Goal: Task Accomplishment & Management: Complete application form

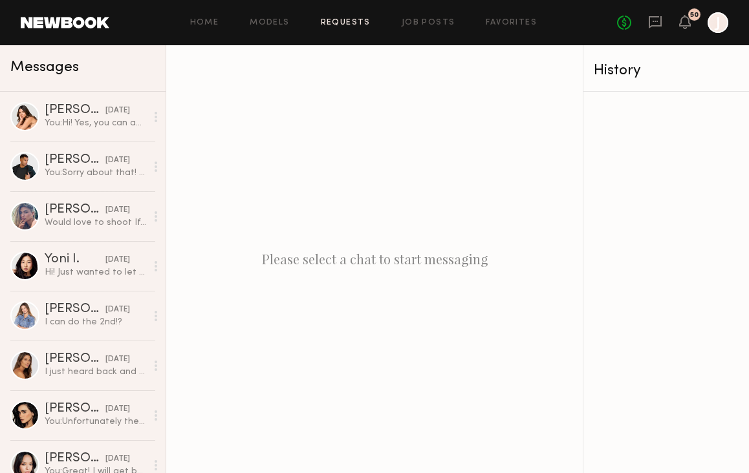
click at [343, 21] on link "Requests" at bounding box center [346, 23] width 50 height 8
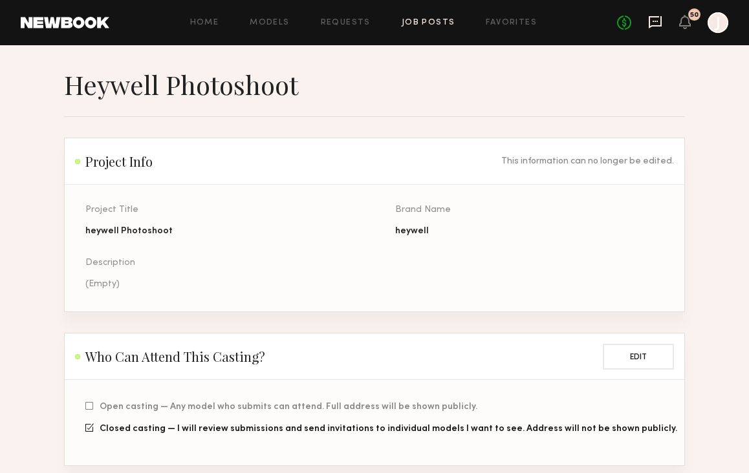
click at [660, 23] on icon at bounding box center [655, 22] width 14 height 14
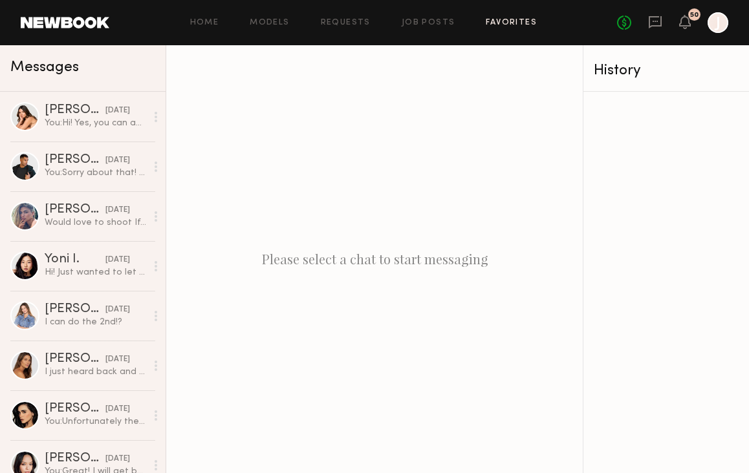
click at [486, 27] on link "Favorites" at bounding box center [511, 23] width 51 height 8
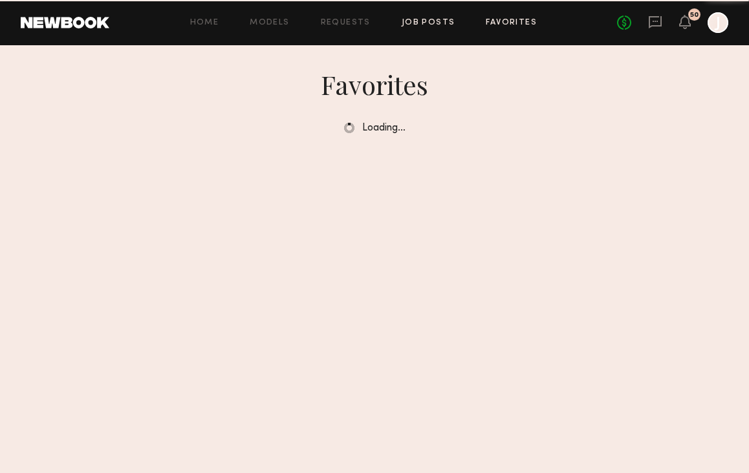
click at [437, 20] on link "Job Posts" at bounding box center [429, 23] width 54 height 8
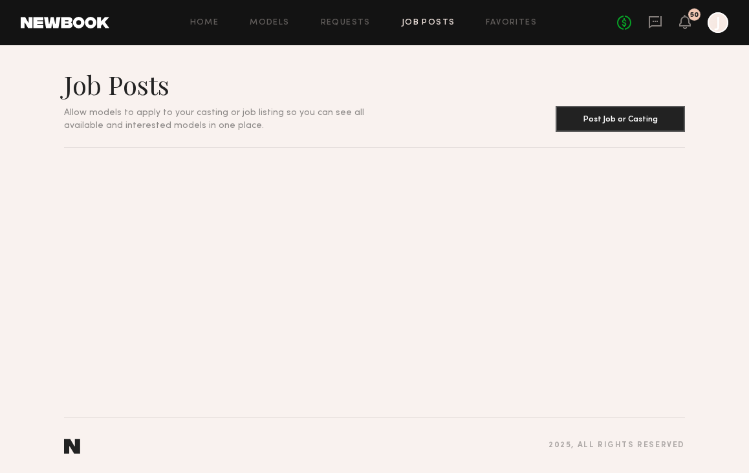
click at [436, 21] on link "Job Posts" at bounding box center [429, 23] width 54 height 8
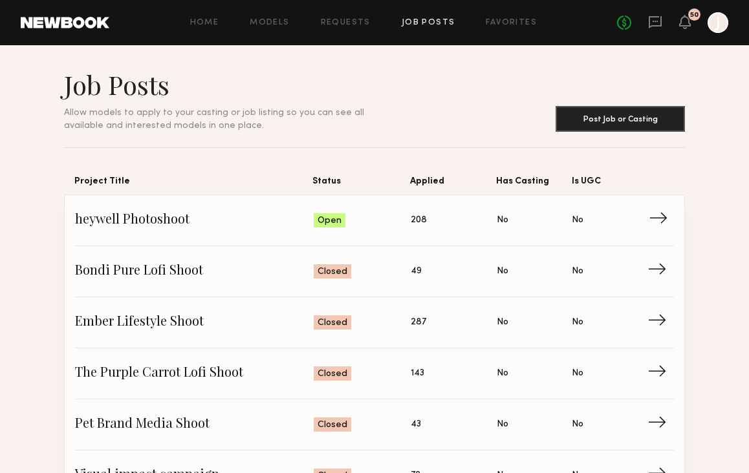
click at [662, 223] on span "→" at bounding box center [662, 220] width 27 height 19
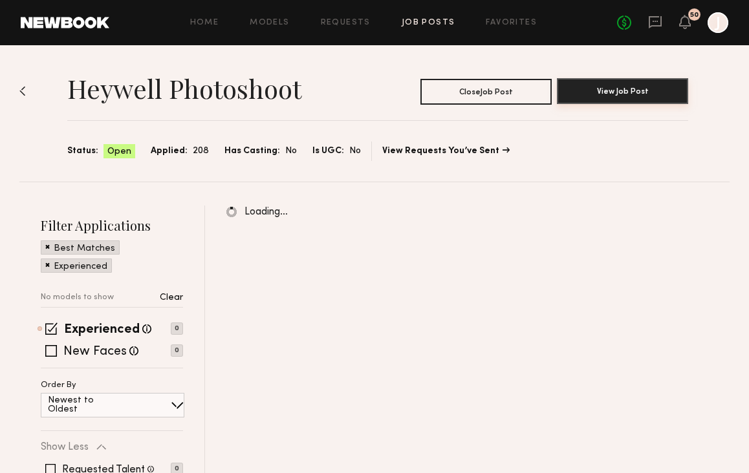
click at [609, 87] on button "View Job Post" at bounding box center [622, 91] width 131 height 26
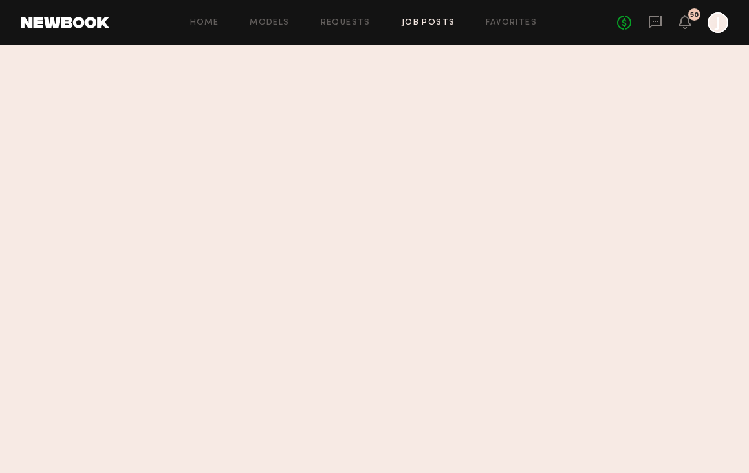
click at [426, 19] on link "Job Posts" at bounding box center [429, 23] width 54 height 8
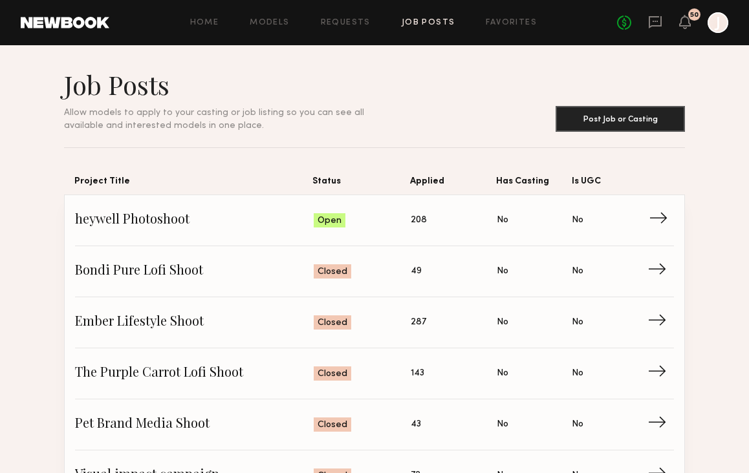
click at [661, 213] on span "→" at bounding box center [662, 220] width 27 height 19
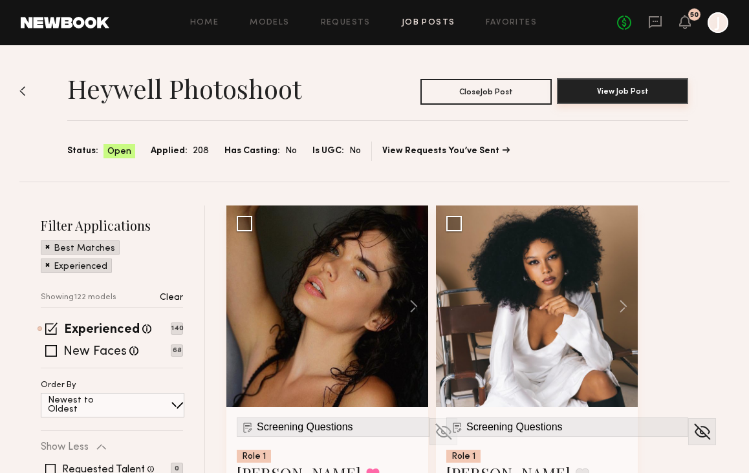
click at [623, 95] on button "View Job Post" at bounding box center [622, 91] width 131 height 26
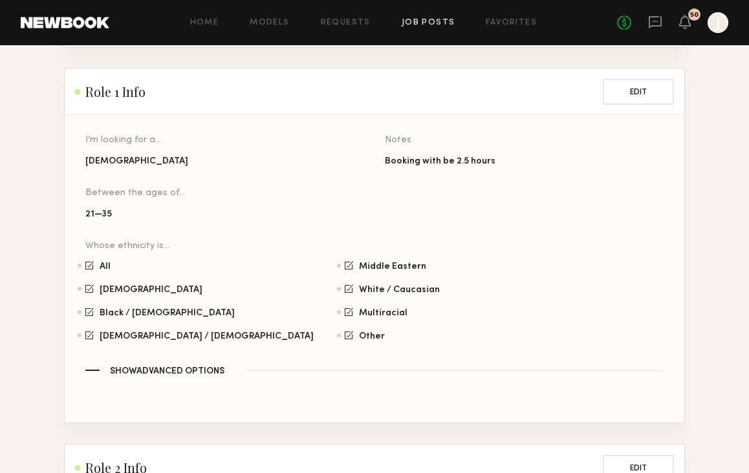
scroll to position [699, 0]
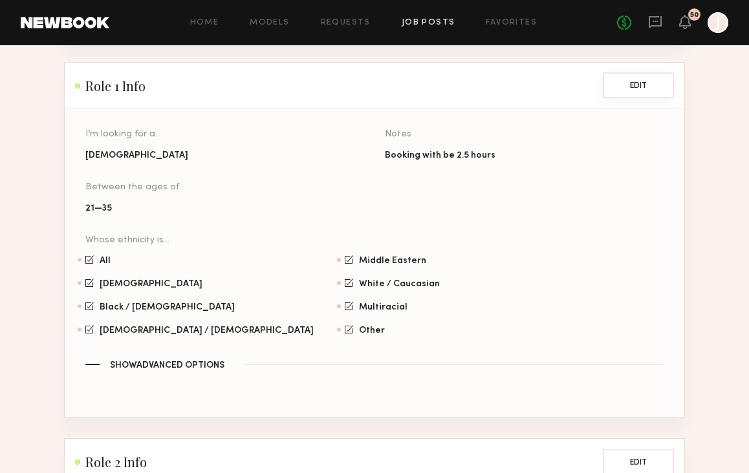
click at [648, 76] on button "Edit" at bounding box center [638, 85] width 71 height 26
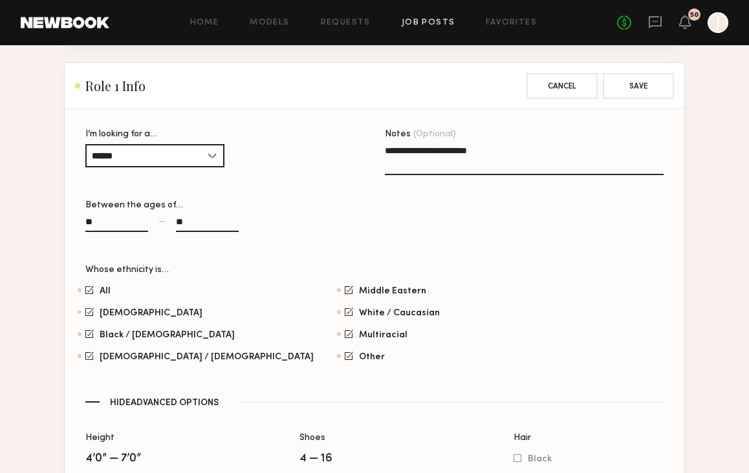
click at [213, 217] on input "**" at bounding box center [207, 224] width 63 height 15
type input "**"
click at [642, 72] on button "Save" at bounding box center [638, 85] width 71 height 26
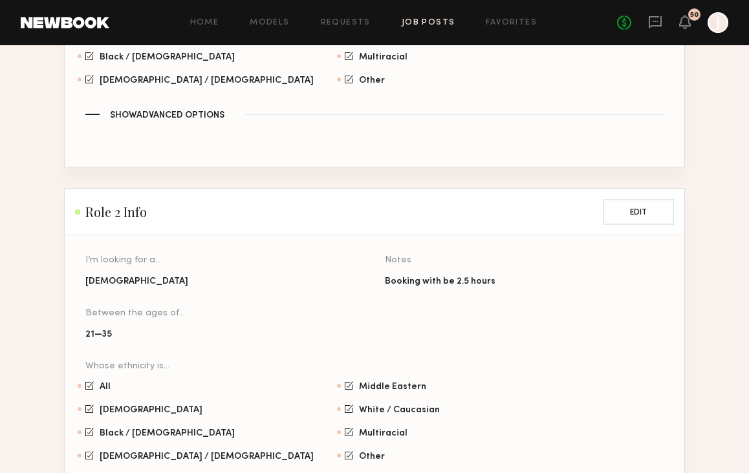
scroll to position [955, 0]
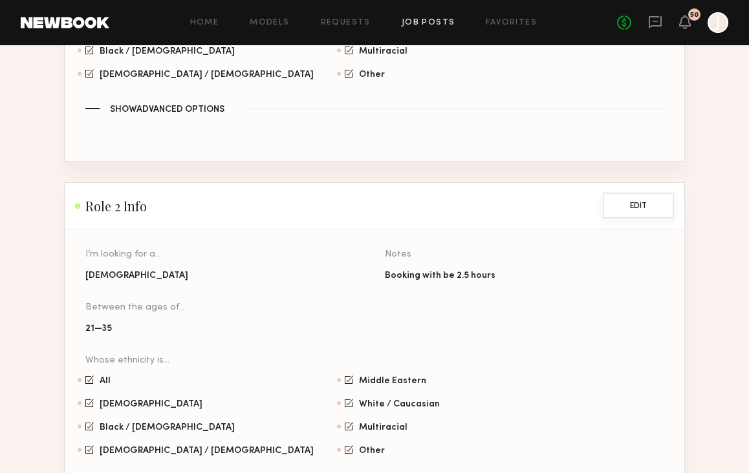
click at [627, 193] on button "Edit" at bounding box center [638, 206] width 71 height 26
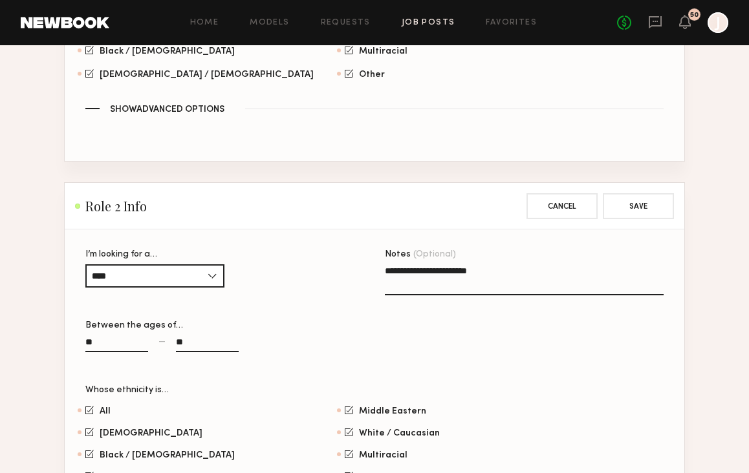
click at [214, 338] on input "**" at bounding box center [207, 345] width 63 height 15
type input "**"
click at [638, 193] on button "Save" at bounding box center [638, 206] width 71 height 26
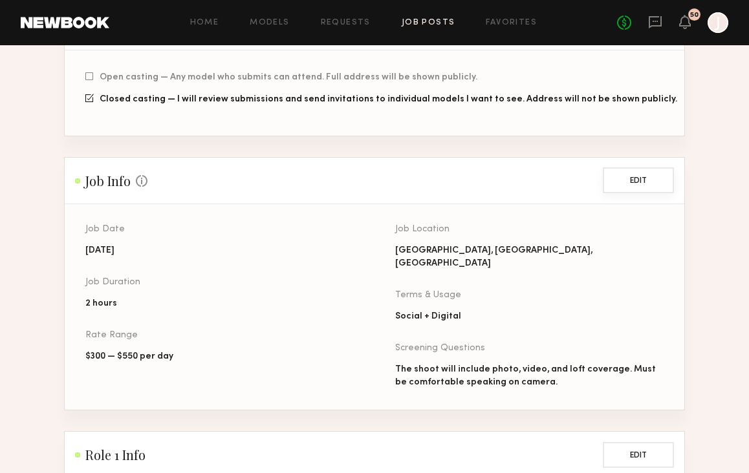
scroll to position [330, 0]
click at [653, 181] on button "Edit" at bounding box center [638, 180] width 71 height 26
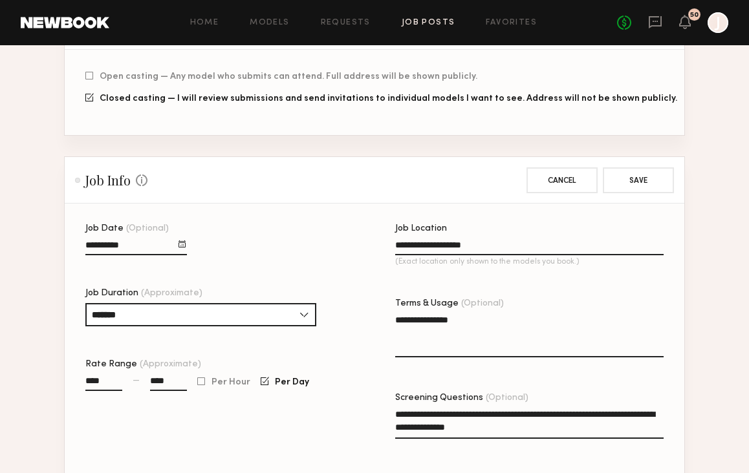
click at [186, 241] on div at bounding box center [181, 244] width 7 height 7
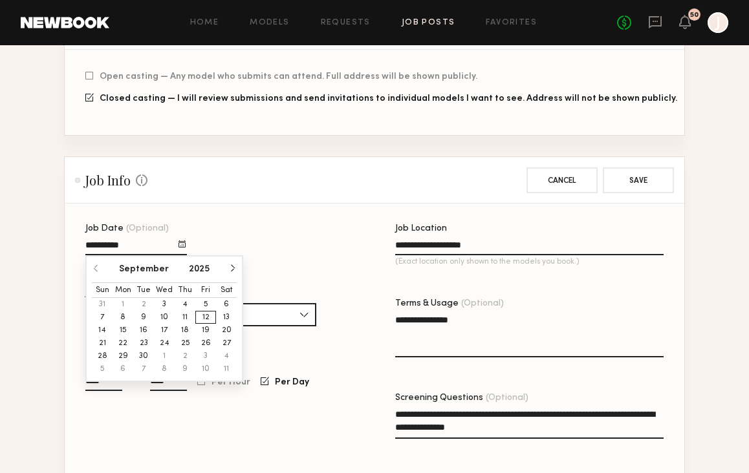
click at [184, 330] on button "18" at bounding box center [185, 330] width 21 height 13
type input "**********"
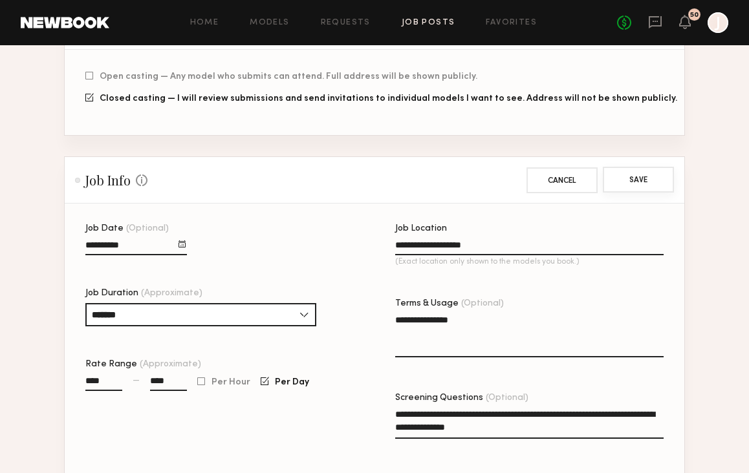
click at [629, 187] on button "Save" at bounding box center [638, 180] width 71 height 26
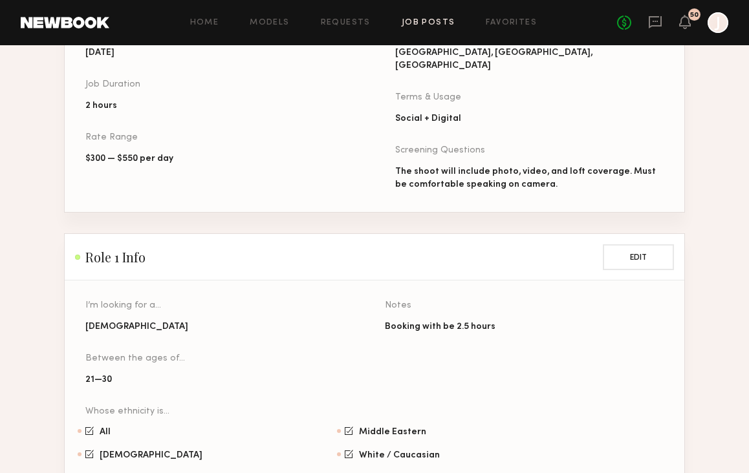
scroll to position [531, 0]
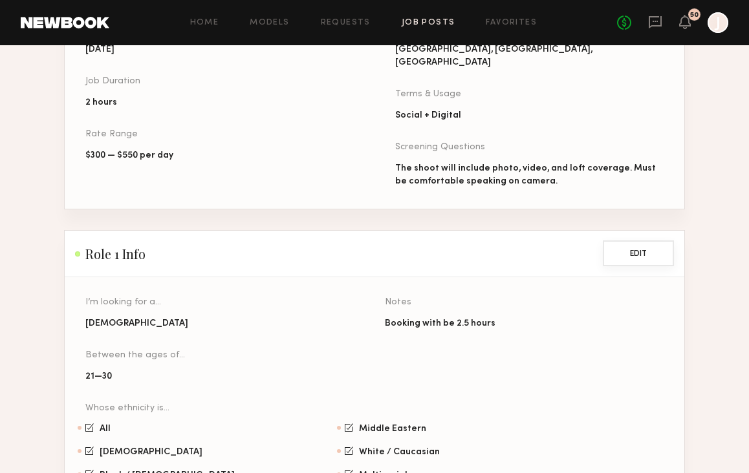
click at [631, 244] on button "Edit" at bounding box center [638, 254] width 71 height 26
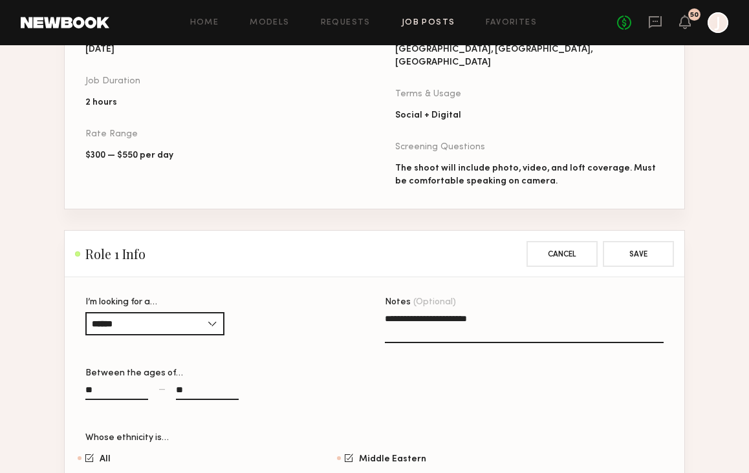
click at [498, 312] on textarea "**********" at bounding box center [524, 327] width 279 height 31
drag, startPoint x: 585, startPoint y: 325, endPoint x: 332, endPoint y: 297, distance: 255.0
click at [332, 298] on section "**********" at bounding box center [374, 431] width 578 height 266
type textarea "**********"
click at [651, 243] on button "Save" at bounding box center [638, 254] width 71 height 26
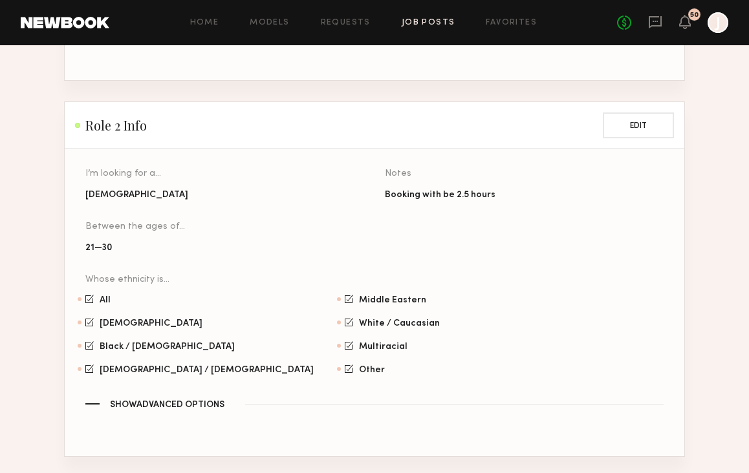
scroll to position [1037, 0]
click at [650, 113] on button "Edit" at bounding box center [638, 124] width 71 height 26
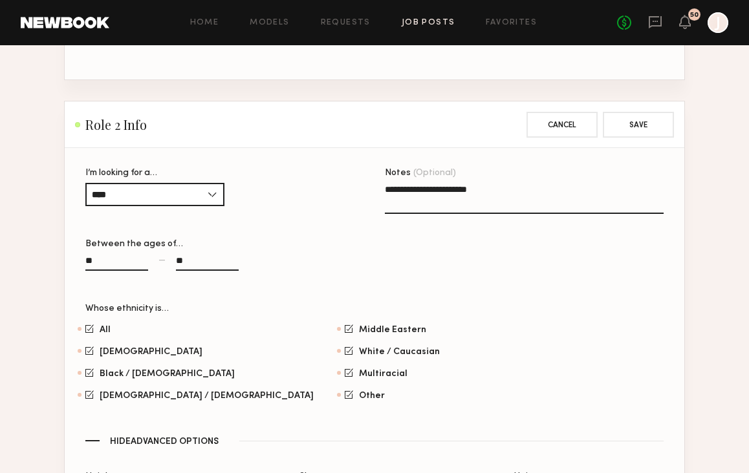
drag, startPoint x: 507, startPoint y: 189, endPoint x: 351, endPoint y: 172, distance: 156.8
click at [351, 171] on section "**********" at bounding box center [374, 302] width 578 height 266
paste textarea "**********"
type textarea "**********"
click at [656, 116] on button "Save" at bounding box center [638, 124] width 71 height 26
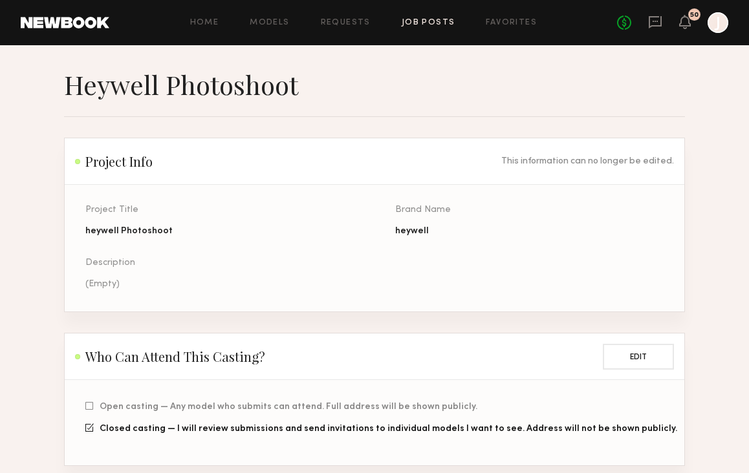
scroll to position [0, 0]
click at [424, 27] on div "Home Models Requests Job Posts Favorites Sign Out No fees up to $5,000 50 J" at bounding box center [418, 22] width 619 height 21
click at [424, 26] on link "Job Posts" at bounding box center [429, 23] width 54 height 8
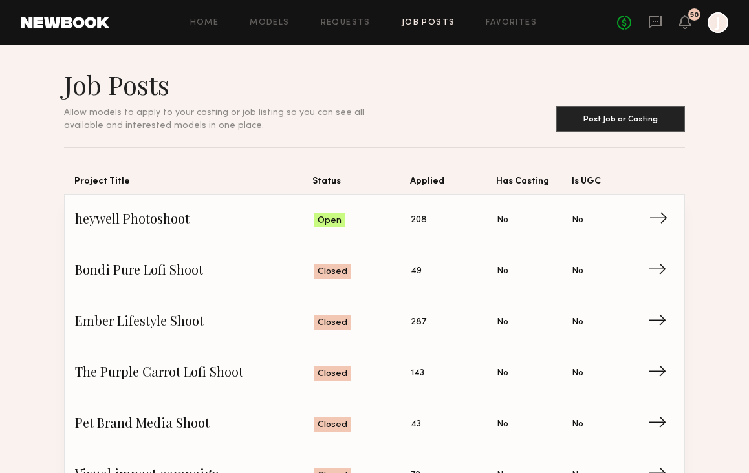
click at [667, 217] on span "→" at bounding box center [662, 220] width 27 height 19
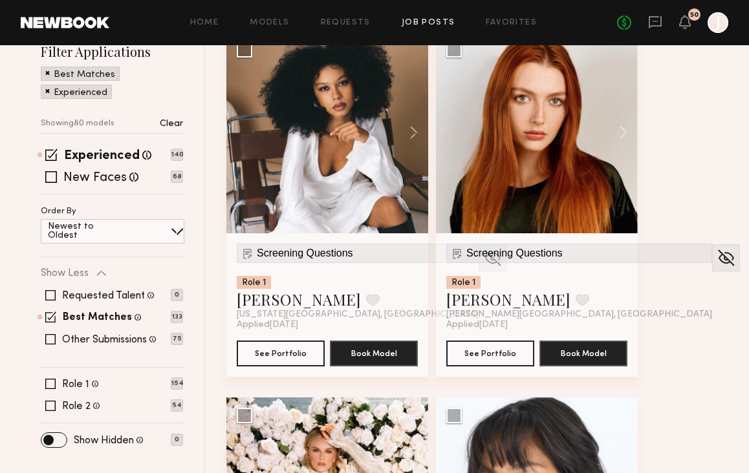
scroll to position [153, 0]
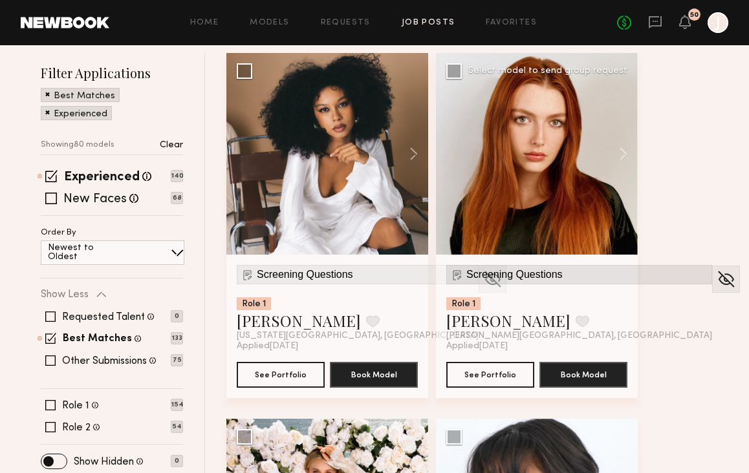
click at [529, 275] on span "Screening Questions" at bounding box center [514, 275] width 96 height 12
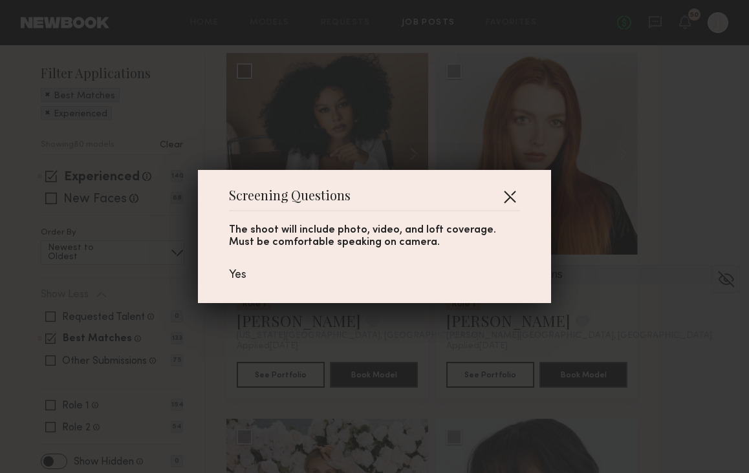
click at [510, 193] on button "button" at bounding box center [509, 196] width 21 height 21
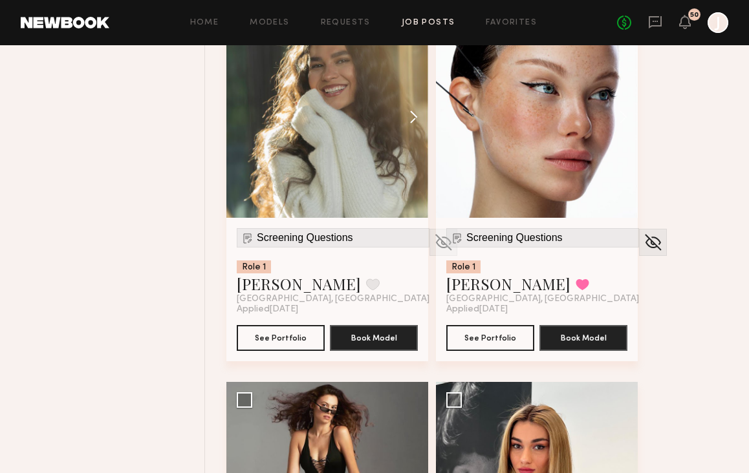
scroll to position [1657, 0]
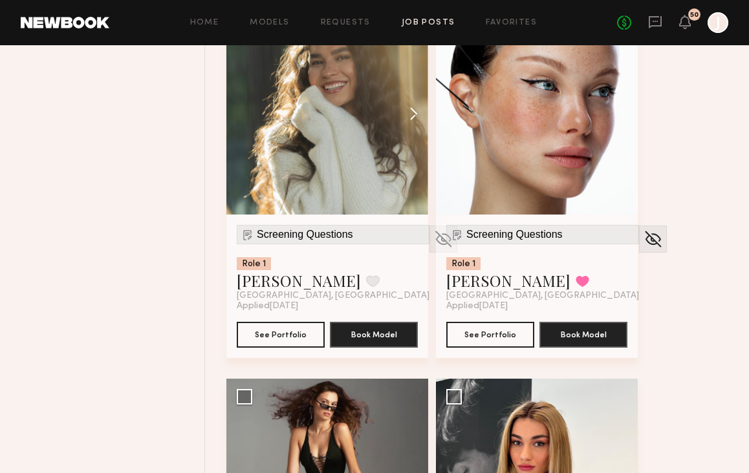
click at [410, 109] on button at bounding box center [407, 114] width 41 height 202
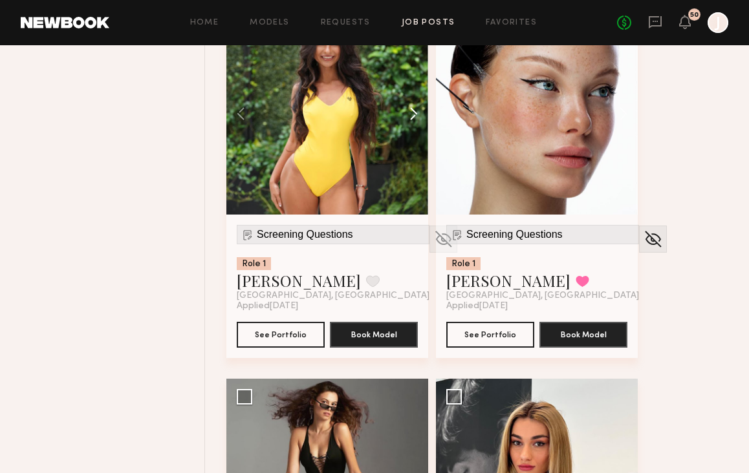
click at [410, 109] on button at bounding box center [407, 114] width 41 height 202
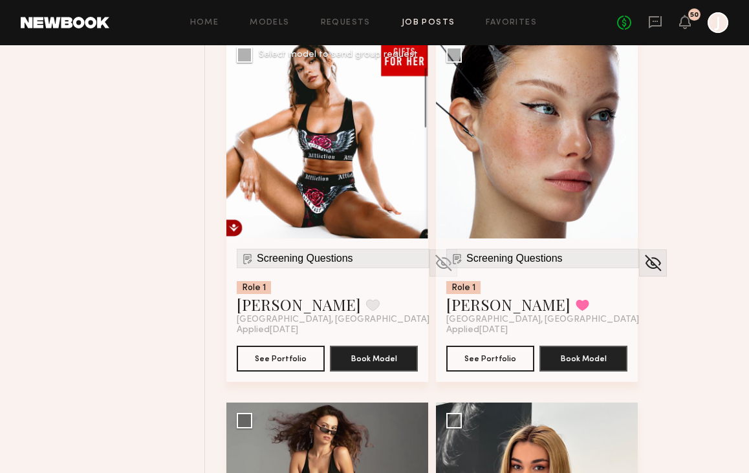
scroll to position [1593, 1]
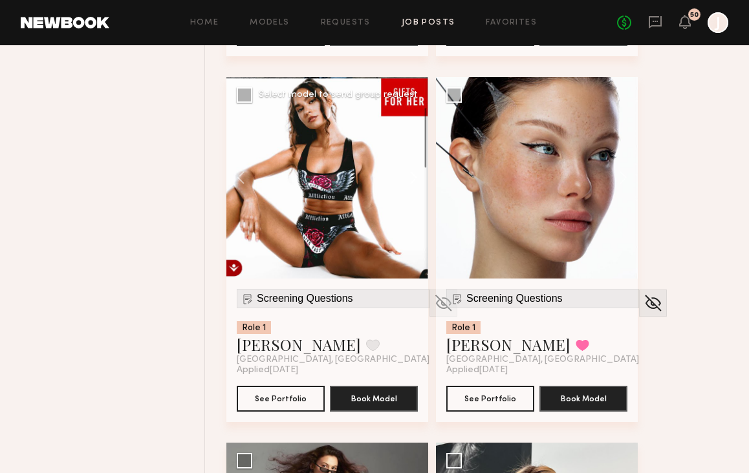
click at [415, 167] on button at bounding box center [407, 178] width 41 height 202
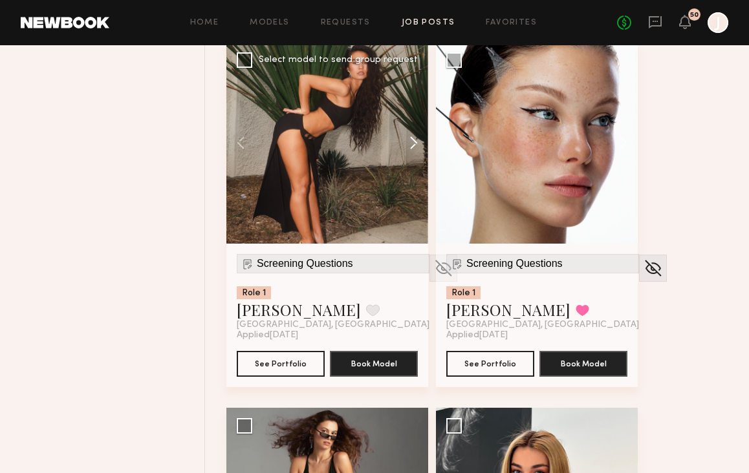
scroll to position [1625, 0]
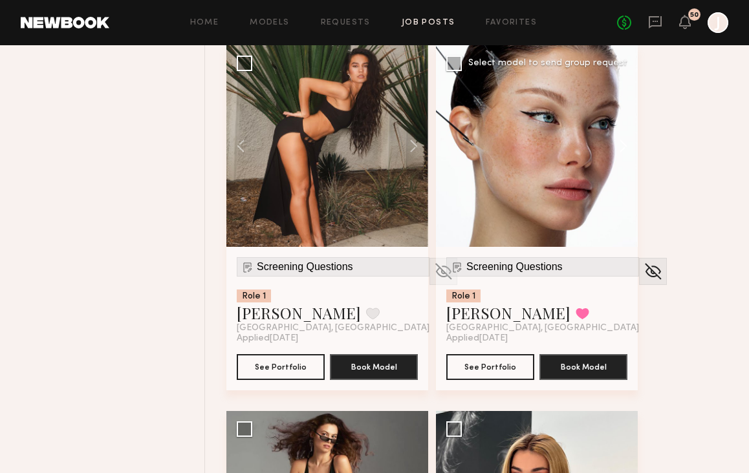
click at [623, 160] on button at bounding box center [616, 146] width 41 height 202
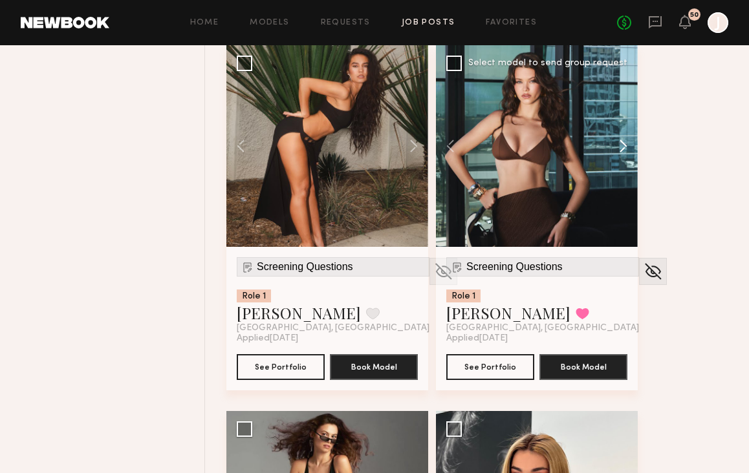
click at [623, 156] on button at bounding box center [616, 146] width 41 height 202
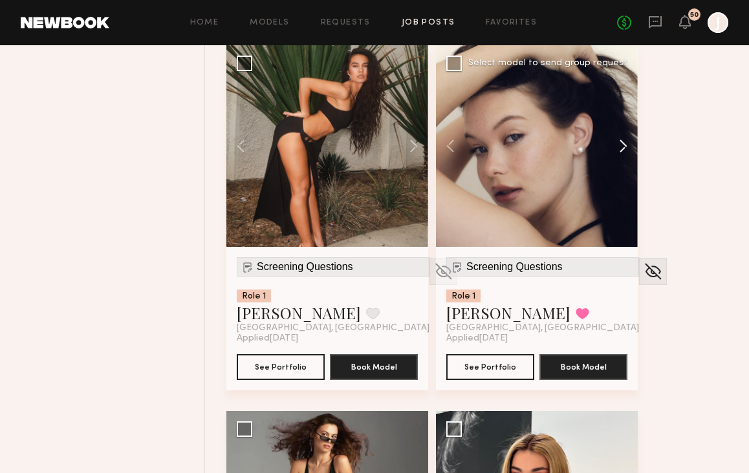
click at [623, 156] on button at bounding box center [616, 146] width 41 height 202
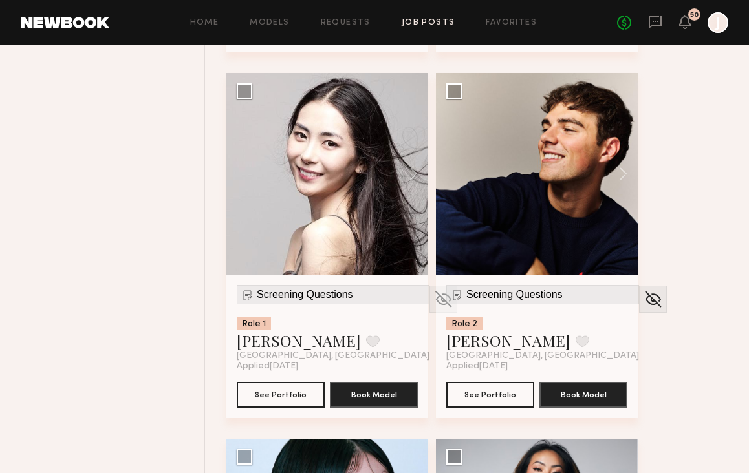
scroll to position [2368, 0]
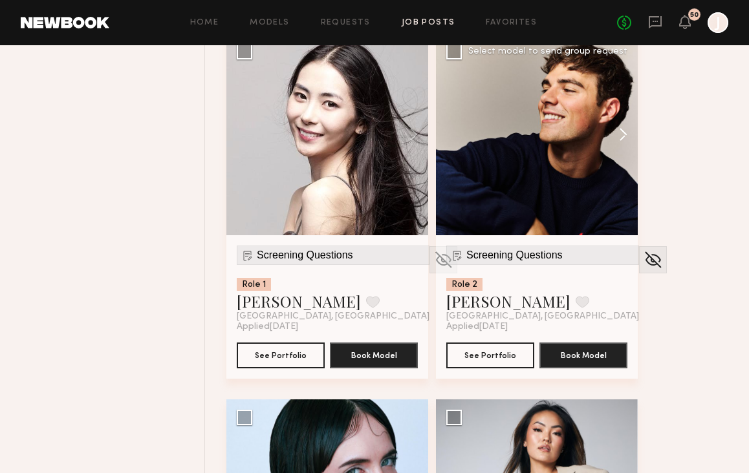
click at [620, 134] on button at bounding box center [616, 135] width 41 height 202
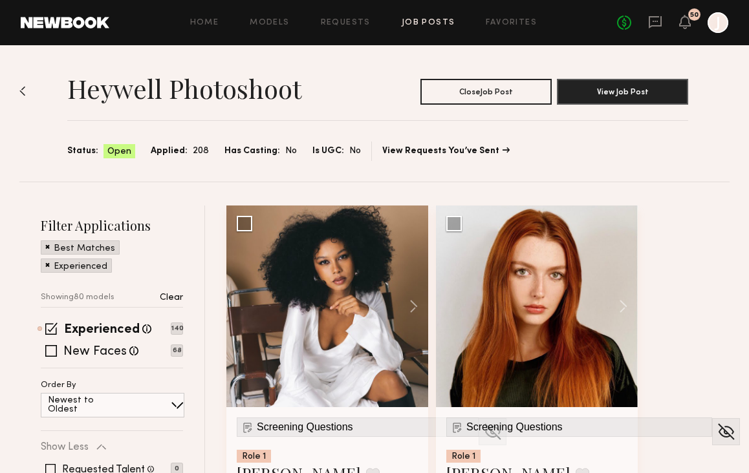
scroll to position [0, 0]
